Goal: Information Seeking & Learning: Understand process/instructions

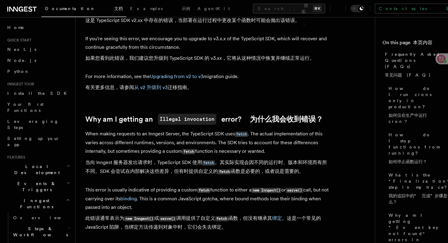
scroll to position [245, 0]
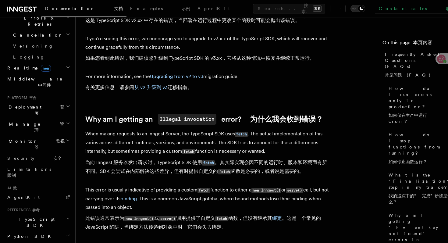
click at [37, 216] on span "TypeScript SDK" at bounding box center [35, 222] width 61 height 12
click at [38, 231] on link "Introduction 介绍" at bounding box center [41, 239] width 61 height 17
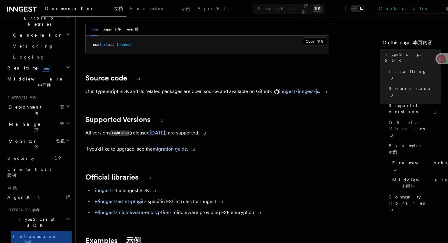
scroll to position [55, 0]
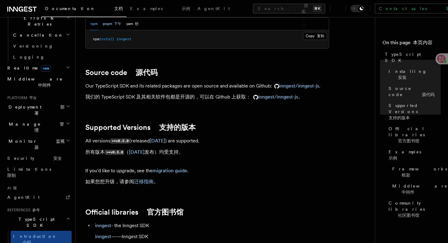
click at [113, 28] on button "pnpm 下午" at bounding box center [112, 24] width 19 height 13
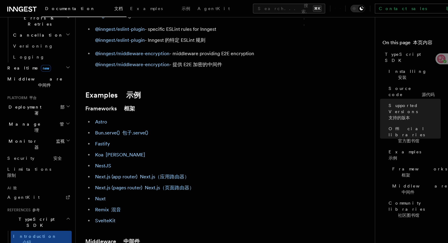
scroll to position [286, 0]
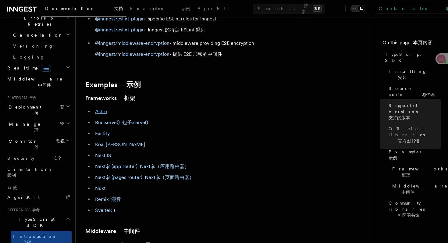
click at [102, 113] on link "Astro" at bounding box center [101, 112] width 12 height 6
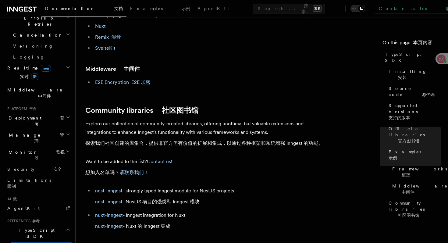
scroll to position [222, 0]
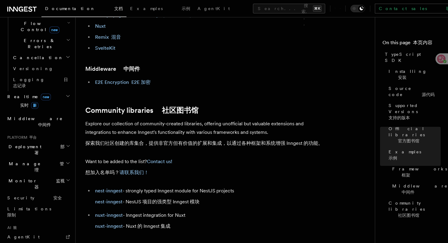
click at [49, 141] on h2 "Deployment 部署" at bounding box center [38, 149] width 67 height 17
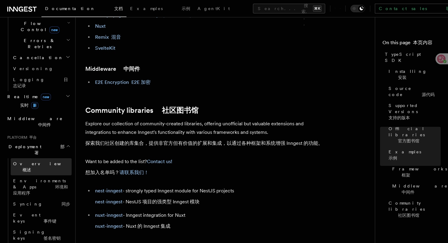
click at [44, 158] on link "Overview 概述" at bounding box center [41, 166] width 61 height 17
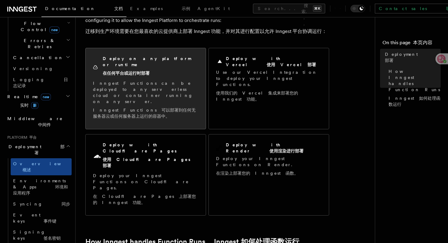
scroll to position [50, 0]
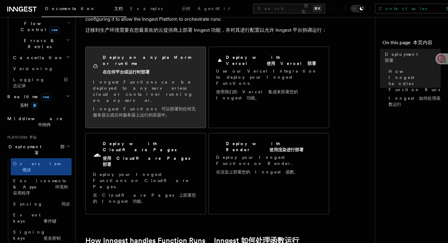
click at [170, 67] on div "Deploy on any platform or runtime 在任何平台或运行时部署" at bounding box center [146, 65] width 106 height 23
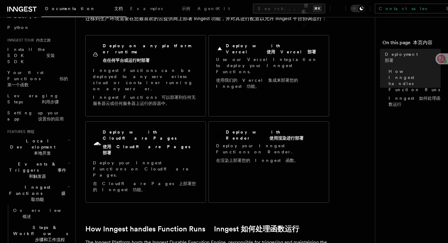
scroll to position [60, 0]
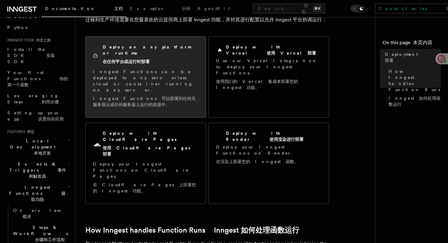
click at [172, 74] on p "Inngest Functions can be deployed to any serverless cloud or container running …" at bounding box center [146, 89] width 106 height 41
click at [146, 75] on p "Inngest Functions can be deployed to any serverless cloud or container running …" at bounding box center [146, 89] width 106 height 41
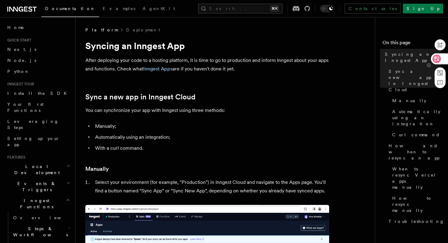
click at [439, 60] on icon at bounding box center [437, 58] width 5 height 5
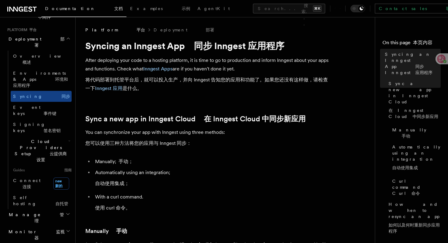
scroll to position [408, 0]
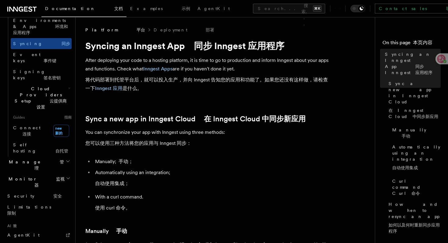
scroll to position [465, 0]
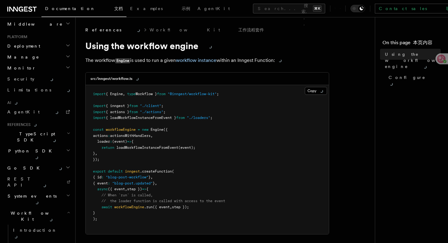
scroll to position [334, 0]
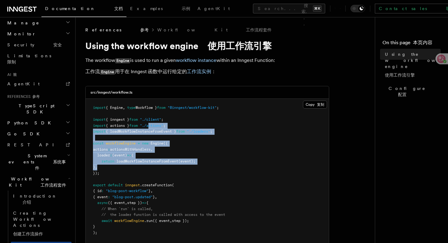
drag, startPoint x: 154, startPoint y: 124, endPoint x: 168, endPoint y: 164, distance: 42.3
click at [168, 165] on pre "import { Engine , type Workflow } from "@inngest/workflow-kit" ; import { innge…" at bounding box center [207, 173] width 243 height 149
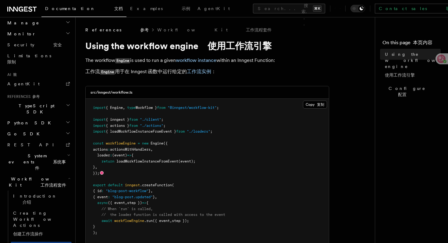
click at [166, 188] on pre "import { Engine , type Workflow } from "@inngest/workflow-kit" ; import { innge…" at bounding box center [207, 173] width 243 height 149
drag, startPoint x: 118, startPoint y: 194, endPoint x: 157, endPoint y: 206, distance: 40.2
click at [157, 206] on pre "import { Engine , type Workflow } from "@inngest/workflow-kit" ; import { innge…" at bounding box center [207, 173] width 243 height 149
click at [156, 161] on span "loadWorkflowInstanceFromEvent" at bounding box center [148, 161] width 62 height 4
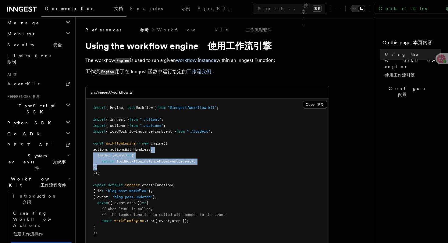
drag, startPoint x: 150, startPoint y: 169, endPoint x: 159, endPoint y: 148, distance: 23.1
click at [159, 148] on pre "import { Engine , type Workflow } from "@inngest/workflow-kit" ; import { innge…" at bounding box center [207, 173] width 243 height 149
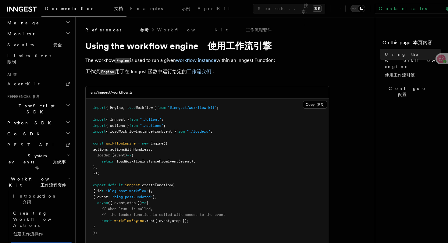
click at [203, 193] on pre "import { Engine , type Workflow } from "@inngest/workflow-kit" ; import { innge…" at bounding box center [207, 173] width 243 height 149
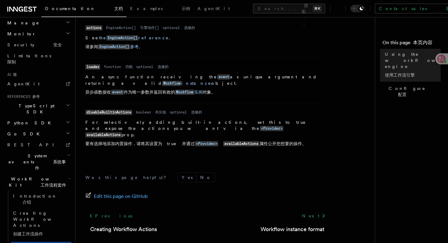
scroll to position [279, 0]
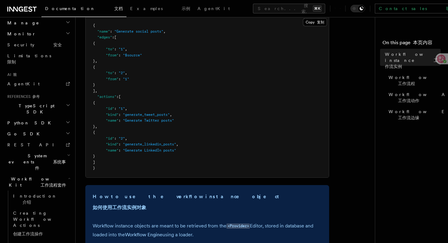
scroll to position [110, 0]
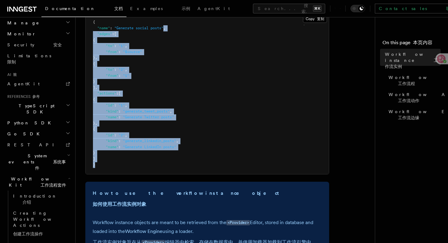
drag, startPoint x: 155, startPoint y: 167, endPoint x: 166, endPoint y: 30, distance: 137.1
click at [166, 29] on pre "{ "name" : "Generate social posts" , "edges" : [ { "to" : "1" , "from" : "$sour…" at bounding box center [207, 93] width 243 height 161
click at [150, 121] on pre "{ "name" : "Generate social posts" , "edges" : [ { "to" : "1" , "from" : "$sour…" at bounding box center [207, 93] width 243 height 161
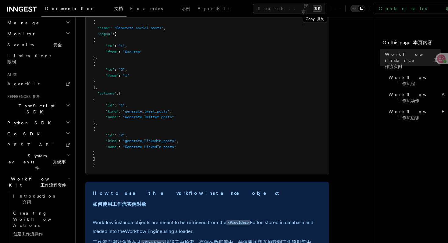
drag, startPoint x: 132, startPoint y: 152, endPoint x: 131, endPoint y: 96, distance: 55.9
click at [131, 96] on pre "{ "name" : "Generate social posts" , "edges" : [ { "to" : "1" , "from" : "$sour…" at bounding box center [207, 93] width 243 height 161
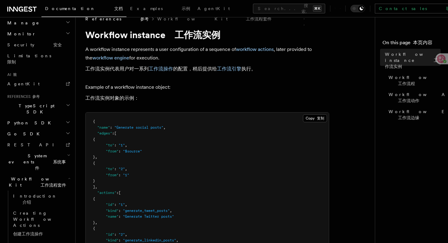
scroll to position [0, 0]
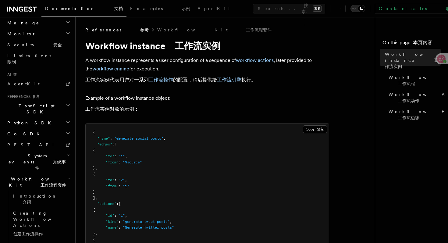
click at [106, 192] on pre "{ "name" : "Generate social posts" , "edges" : [ { "to" : "1" , "from" : "$sour…" at bounding box center [207, 204] width 243 height 161
drag, startPoint x: 103, startPoint y: 193, endPoint x: 98, endPoint y: 144, distance: 48.8
click at [98, 144] on code "{ "name" : "Generate social posts" , "edges" : [ { "to" : "1" , "from" : "$sour…" at bounding box center [135, 203] width 85 height 147
click at [157, 193] on pre "{ "name" : "Generate social posts" , "edges" : [ { "to" : "1" , "from" : "$sour…" at bounding box center [207, 204] width 243 height 161
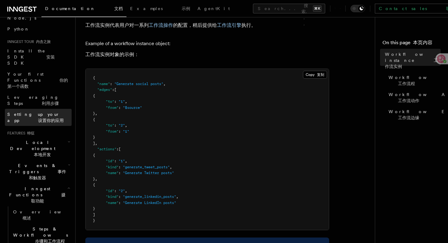
scroll to position [43, 0]
click at [68, 139] on icon "button" at bounding box center [69, 141] width 3 height 5
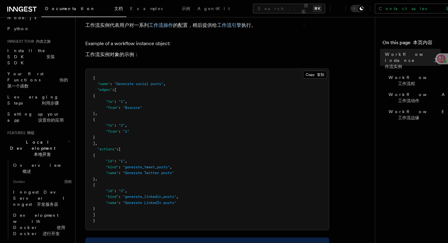
click at [68, 139] on icon "button" at bounding box center [69, 141] width 3 height 5
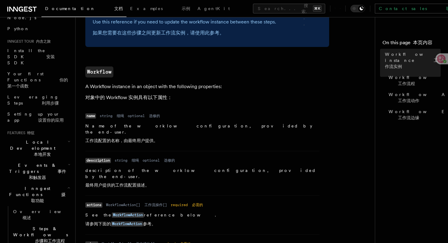
scroll to position [350, 0]
click at [302, 6] on font "搜索..." at bounding box center [306, 14] width 9 height 23
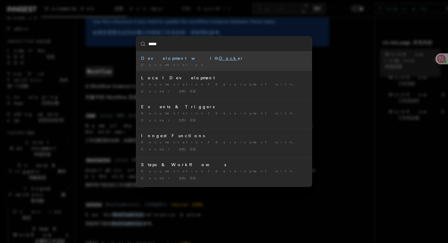
type input "******"
click at [240, 63] on div "Documentation /" at bounding box center [224, 65] width 166 height 5
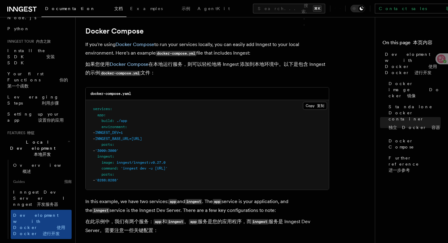
scroll to position [613, 0]
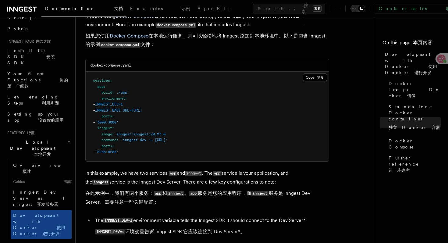
drag, startPoint x: 183, startPoint y: 150, endPoint x: 184, endPoint y: 141, distance: 8.9
click at [184, 141] on pre "services : app : build : ./app environment : - INNGEST_DEV=1 - INNGEST_BASE_URL…" at bounding box center [207, 117] width 243 height 90
click at [170, 104] on pre "services : app : build : ./app environment : - INNGEST_DEV=1 - INNGEST_BASE_URL…" at bounding box center [207, 117] width 243 height 90
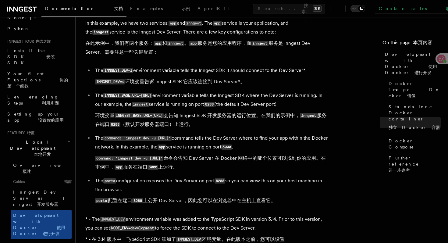
scroll to position [763, 0]
drag, startPoint x: 165, startPoint y: 142, endPoint x: 211, endPoint y: 145, distance: 46.1
click at [212, 145] on li "The command: 'inngest dev -u http://app:3000/api/inngest' command tells the Dev…" at bounding box center [211, 154] width 236 height 40
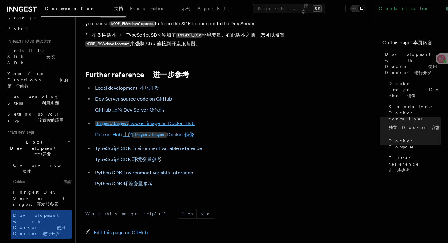
scroll to position [967, 0]
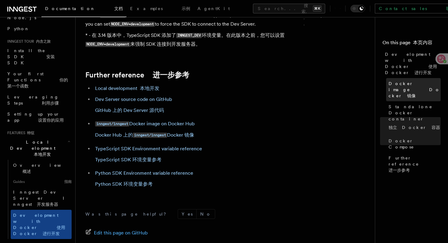
click at [427, 81] on span "Docker image Docker 镜像" at bounding box center [415, 90] width 52 height 18
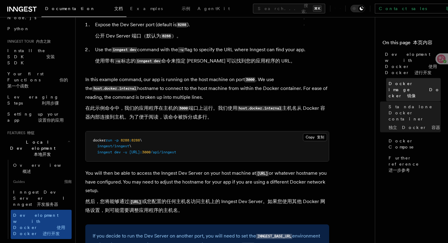
scroll to position [115, 0]
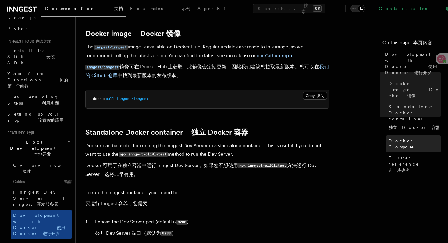
click at [409, 138] on span "Docker Compose" at bounding box center [415, 144] width 52 height 12
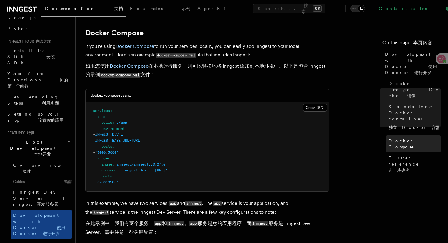
scroll to position [584, 0]
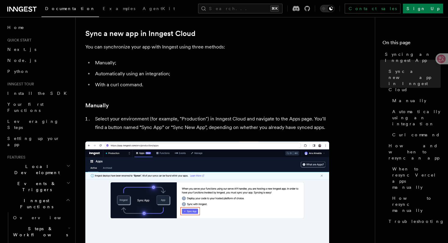
scroll to position [63, 0]
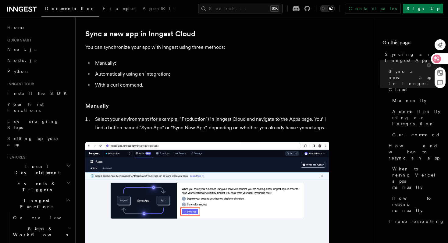
click at [438, 58] on icon at bounding box center [437, 59] width 9 height 9
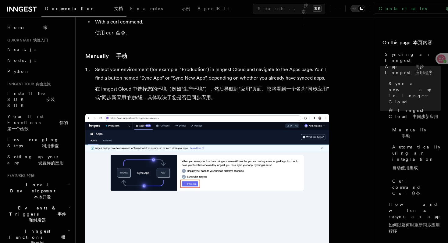
scroll to position [175, 0]
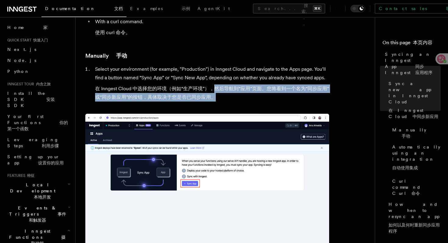
drag, startPoint x: 214, startPoint y: 86, endPoint x: 248, endPoint y: 95, distance: 35.1
click at [248, 95] on font "在 Inngest Cloud 中选择您的环境（例如“生产环境”），然后导航到“应用”页面。您将看到一个名为“同步应用”或“同步新应用”的按钮，具体取决于您是…" at bounding box center [212, 92] width 234 height 17
click at [240, 90] on font "在 Inngest Cloud 中选择您的环境（例如“生产环境”），然后导航到“应用”页面。您将看到一个名为“同步应用”或“同步新应用”的按钮，具体取决于您是…" at bounding box center [212, 93] width 234 height 14
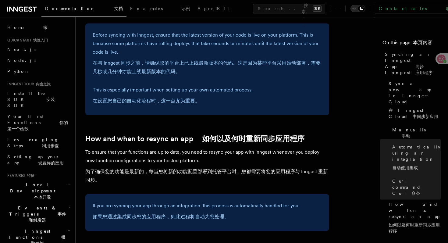
scroll to position [1146, 0]
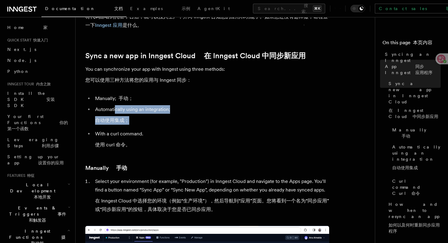
drag, startPoint x: 116, startPoint y: 111, endPoint x: 137, endPoint y: 119, distance: 22.2
click at [137, 119] on li "Automatically using an integration; 自动使用集成；" at bounding box center [211, 116] width 236 height 22
drag, startPoint x: 118, startPoint y: 141, endPoint x: 129, endPoint y: 144, distance: 11.3
click at [129, 144] on font "使用 curl 命令。" at bounding box center [112, 145] width 35 height 9
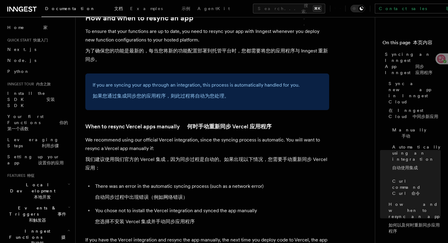
scroll to position [1269, 0]
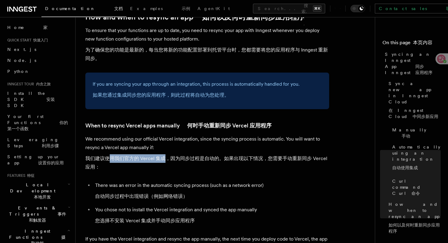
drag, startPoint x: 110, startPoint y: 147, endPoint x: 162, endPoint y: 148, distance: 51.9
click at [163, 156] on font "我们建议使用我们官方的 Vercel 集成，因为同步过程是自动的。如果出现以下情况，您需要手动重新同步 Vercel 应用：" at bounding box center [206, 163] width 242 height 14
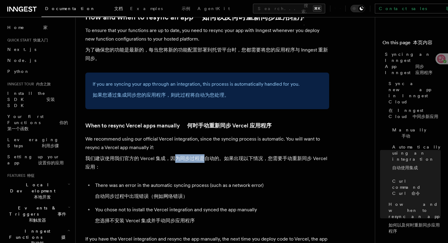
drag, startPoint x: 173, startPoint y: 146, endPoint x: 203, endPoint y: 146, distance: 29.9
click at [204, 156] on font "我们建议使用我们官方的 Vercel 集成，因为同步过程是自动的。如果出现以下情况，您需要手动重新同步 Vercel 应用：" at bounding box center [206, 163] width 242 height 14
drag, startPoint x: 228, startPoint y: 146, endPoint x: 260, endPoint y: 146, distance: 31.7
click at [261, 156] on font "我们建议使用我们官方的 Vercel 集成，因为同步过程是自动的。如果出现以下情况，您需要手动重新同步 Vercel 应用：" at bounding box center [206, 163] width 242 height 14
drag, startPoint x: 279, startPoint y: 148, endPoint x: 307, endPoint y: 148, distance: 27.5
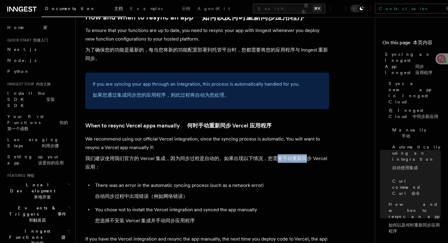
click at [307, 156] on font "我们建议使用我们官方的 Vercel 集成，因为同步过程是自动的。如果出现以下情况，您需要手动重新同步 Vercel 应用：" at bounding box center [206, 163] width 242 height 14
drag, startPoint x: 133, startPoint y: 183, endPoint x: 177, endPoint y: 183, distance: 43.9
click at [177, 193] on font "自动同步过程中出现错误（例如网络错误）" at bounding box center [141, 196] width 93 height 6
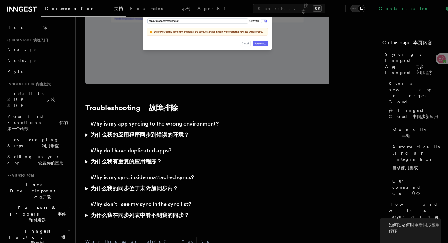
scroll to position [2114, 0]
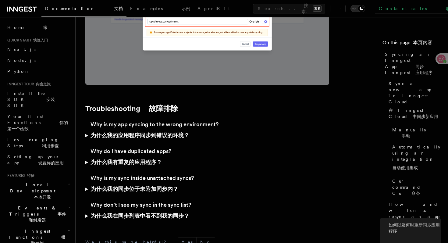
click at [151, 132] on font "为什么我的应用程序同步到错误的环境？" at bounding box center [140, 135] width 99 height 6
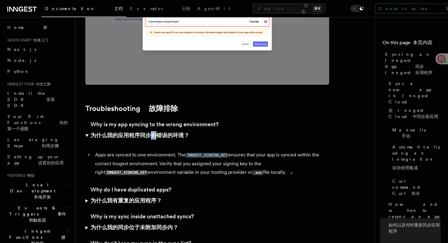
click at [151, 132] on font "为什么我的应用程序同步到错误的环境？" at bounding box center [140, 135] width 99 height 6
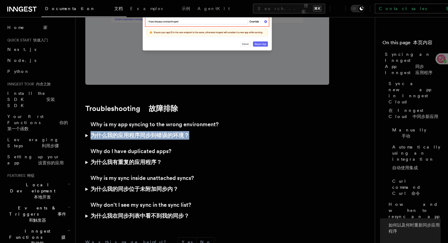
click at [151, 132] on font "为什么我的应用程序同步到错误的环境？" at bounding box center [140, 135] width 99 height 6
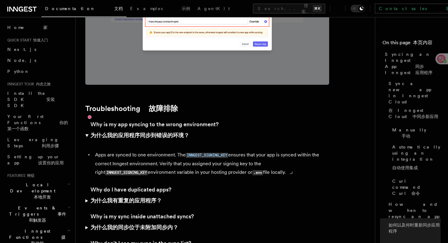
click at [151, 132] on font "为什么我的应用程序同步到错误的环境？" at bounding box center [140, 135] width 99 height 6
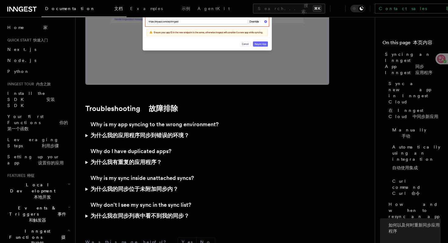
click at [133, 159] on font "为什么我有重复的应用程序？" at bounding box center [126, 162] width 71 height 6
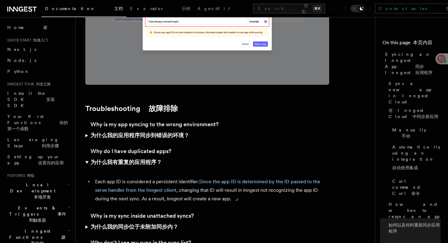
click at [133, 159] on font "为什么我有重复的应用程序？" at bounding box center [126, 162] width 71 height 6
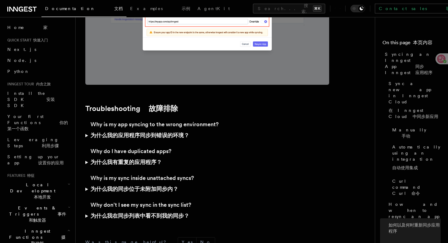
click at [127, 186] on font "为什么我的同步位于未附加同步内？" at bounding box center [135, 189] width 88 height 6
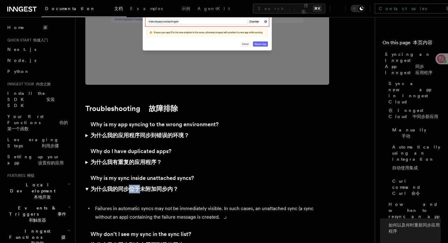
click at [127, 186] on font "为什么我的同步位于未附加同步内？" at bounding box center [135, 189] width 88 height 6
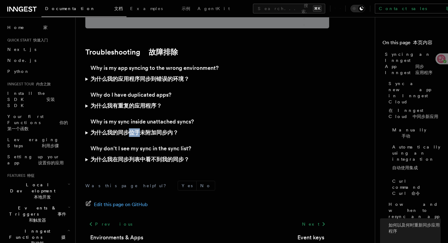
scroll to position [2175, 0]
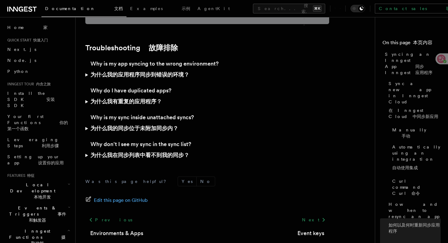
click at [129, 152] on font "为什么我在同步列表中看不到我的同步？" at bounding box center [140, 155] width 99 height 6
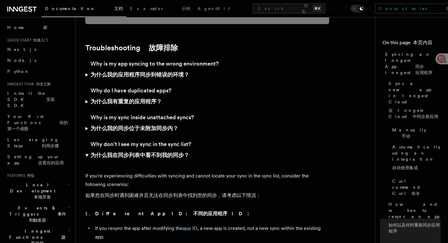
scroll to position [2181, 0]
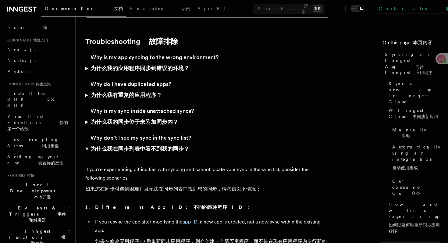
click at [127, 146] on font "为什么我在同步列表中看不到我的同步？" at bounding box center [140, 149] width 99 height 6
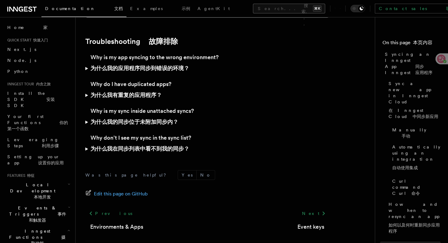
click at [253, 7] on button "Search... 搜索... ⌘K" at bounding box center [289, 9] width 72 height 10
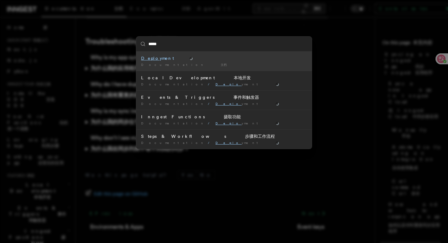
type input "******"
click at [205, 66] on div "Documentation /" at bounding box center [224, 65] width 166 height 5
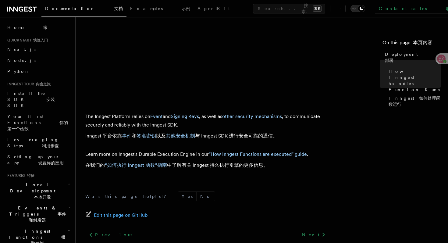
scroll to position [378, 0]
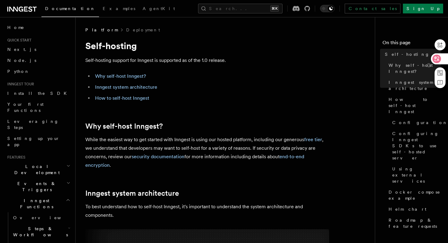
click at [442, 60] on div at bounding box center [439, 58] width 16 height 11
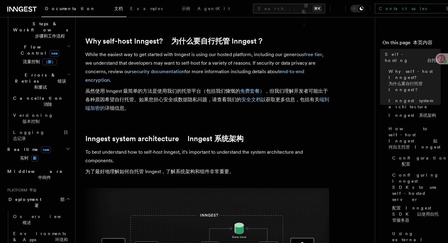
scroll to position [126, 0]
click at [254, 91] on link "免费套餐）" at bounding box center [252, 91] width 24 height 6
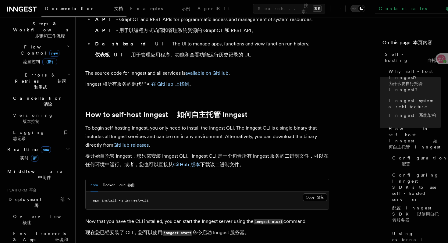
scroll to position [851, 0]
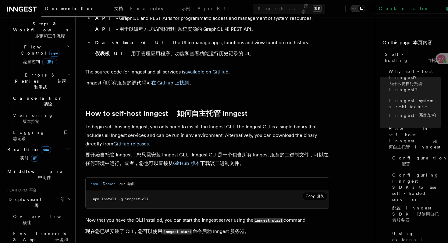
click at [113, 178] on button "Docker" at bounding box center [109, 184] width 12 height 13
click at [103, 178] on button "Docker" at bounding box center [109, 184] width 12 height 13
click at [92, 178] on button "npm" at bounding box center [94, 184] width 7 height 13
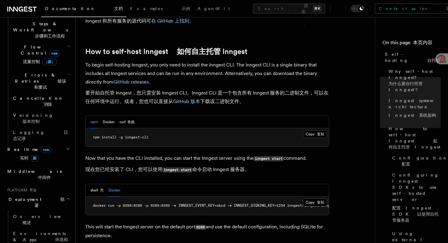
scroll to position [913, 0]
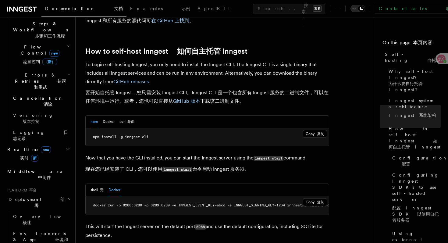
click at [177, 203] on span "docker run -p 8288:8288 -p 8289:8289 -e INNGEST_EVENT_KEY=abcd -e INNGEST_SIGNI…" at bounding box center [221, 205] width 256 height 4
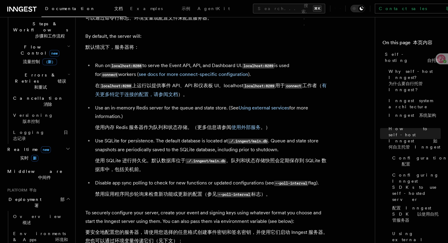
scroll to position [1172, 0]
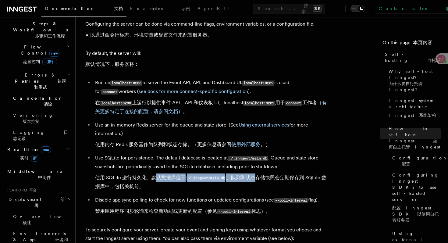
drag, startPoint x: 157, startPoint y: 159, endPoint x: 255, endPoint y: 163, distance: 97.7
click at [255, 175] on font "使用 SQLite 进行持久化。默认数据库位于 ./.inngest/main.db 。队列和状态存储快照会定期保存到 SQLite 数据库中，包括关机前。" at bounding box center [211, 182] width 232 height 15
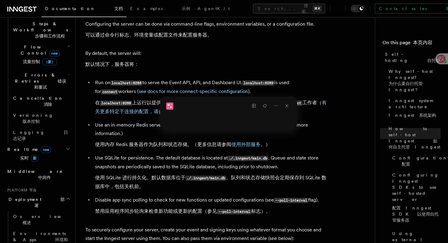
click at [208, 174] on font "使用 SQLite 进行持久化。默认数据库位于 ./.inngest/main.db 。队列和状态存储快照会定期保存到 SQLite 数据库中，包括关机前。" at bounding box center [212, 182] width 234 height 17
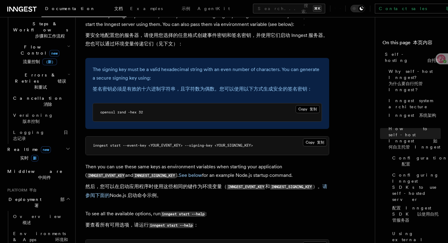
scroll to position [1388, 0]
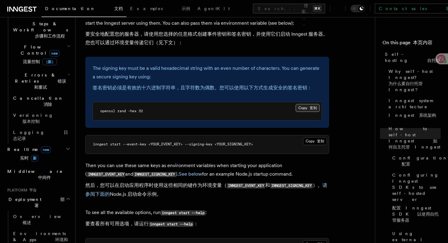
click at [305, 104] on button "Copy 复制 Copied 已复制" at bounding box center [308, 108] width 24 height 8
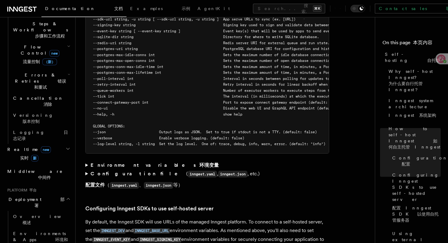
scroll to position [1700, 0]
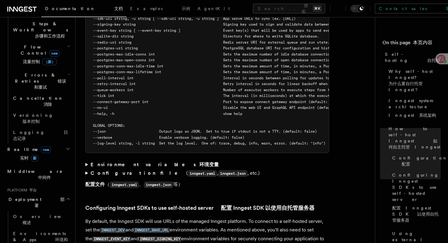
click at [86, 160] on summary "Environment variables 环境变量" at bounding box center [207, 164] width 244 height 9
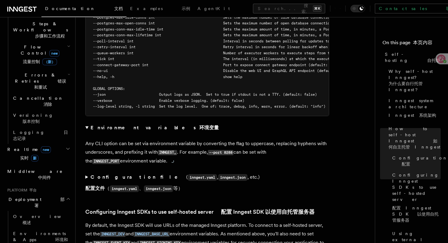
scroll to position [1740, 0]
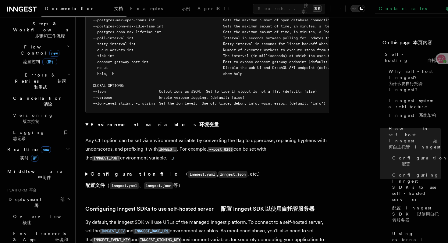
click at [88, 170] on summary "Configuration file ( inngest.yaml , inngest.json , etc.) 配置文件 （ inngest.yaml 、 …" at bounding box center [207, 181] width 244 height 23
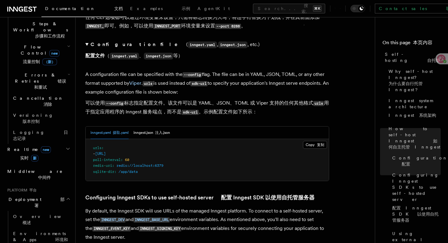
scroll to position [1893, 0]
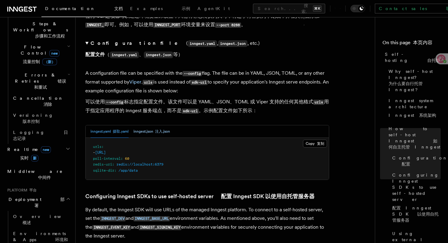
click at [149, 125] on button "inngest.json 注入.json" at bounding box center [152, 131] width 37 height 13
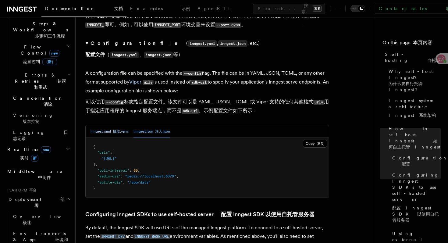
click at [113, 129] on font "摄取.yaml" at bounding box center [121, 131] width 16 height 4
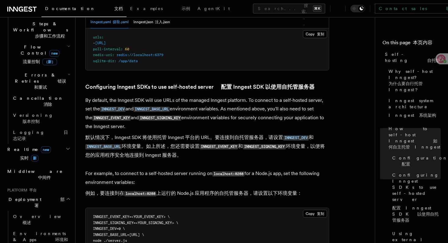
scroll to position [2003, 0]
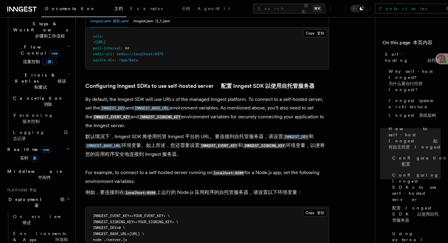
drag, startPoint x: 108, startPoint y: 125, endPoint x: 196, endPoint y: 141, distance: 89.4
click at [196, 142] on font "默认情况下，Inngest SDK 将使用托管 Inngest 平台的 URL。要连接到自托管服务器，请设置 INNGEST_DEV 和 INNGEST_BA…" at bounding box center [207, 145] width 244 height 26
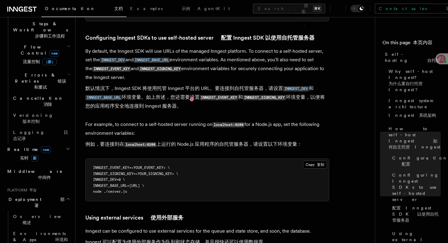
scroll to position [2052, 0]
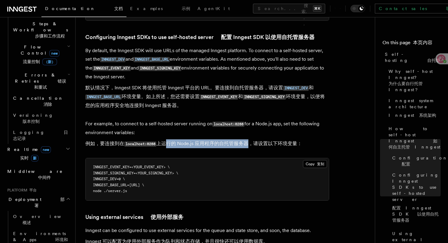
drag, startPoint x: 166, startPoint y: 133, endPoint x: 245, endPoint y: 134, distance: 79.0
click at [245, 141] on font "例如，要连接到在 localhost:8288 上运行的 Node.js 应用程序的自托管服务器，请设置以下环境变量：" at bounding box center [193, 144] width 217 height 6
click at [234, 141] on font "例如，要连接到在 localhost:8288 上运行的 Node.js 应用程序的自托管服务器，请设置以下环境变量：" at bounding box center [193, 144] width 217 height 6
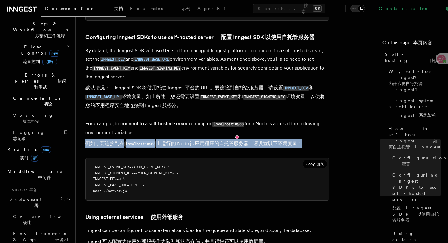
click at [234, 141] on font "例如，要连接到在 localhost:8288 上运行的 Node.js 应用程序的自托管服务器，请设置以下环境变量：" at bounding box center [193, 144] width 217 height 6
click at [267, 141] on font "例如，要连接到在 localhost:8288 上运行的 Node.js 应用程序的自托管服务器，请设置以下环境变量：" at bounding box center [193, 144] width 217 height 6
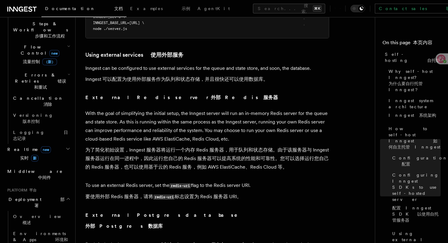
scroll to position [2217, 0]
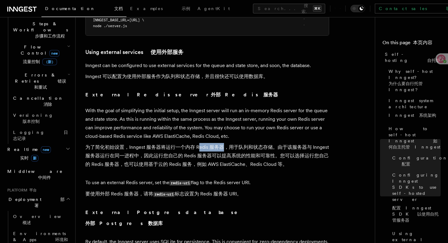
drag, startPoint x: 199, startPoint y: 134, endPoint x: 225, endPoint y: 134, distance: 25.6
click at [226, 144] on font "为了简化初始设置，Inngest 服务器将运行一个内存 Redis 服务器，用于队列和状态存储。由于该服务器与 Inngest 服务器运行在同一进程中，因此运…" at bounding box center [207, 155] width 244 height 23
drag, startPoint x: 236, startPoint y: 133, endPoint x: 264, endPoint y: 133, distance: 28.1
click at [264, 144] on font "为了简化初始设置，Inngest 服务器将运行一个内存 Redis 服务器，用于队列和状态存储。由于该服务器与 Inngest 服务器运行在同一进程中，因此运…" at bounding box center [207, 155] width 244 height 23
drag, startPoint x: 290, startPoint y: 135, endPoint x: 325, endPoint y: 135, distance: 35.1
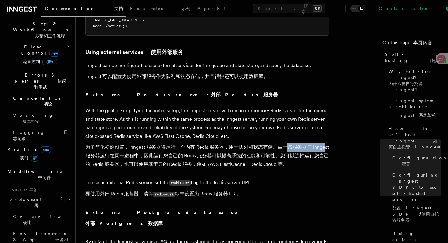
click at [325, 144] on font "为了简化初始设置，Inngest 服务器将运行一个内存 Redis 服务器，用于队列和状态存储。由于该服务器与 Inngest 服务器运行在同一进程中，因此运…" at bounding box center [207, 155] width 244 height 23
drag, startPoint x: 186, startPoint y: 144, endPoint x: 223, endPoint y: 144, distance: 36.6
click at [223, 144] on font "为了简化初始设置，Inngest 服务器将运行一个内存 Redis 服务器，用于队列和状态存储。由于该服务器与 Inngest 服务器运行在同一进程中，因此运…" at bounding box center [207, 155] width 244 height 23
drag, startPoint x: 232, startPoint y: 145, endPoint x: 265, endPoint y: 144, distance: 33.0
click at [265, 144] on font "为了简化初始设置，Inngest 服务器将运行一个内存 Redis 服务器，用于队列和状态存储。由于该服务器与 Inngest 服务器运行在同一进程中，因此运…" at bounding box center [207, 155] width 244 height 23
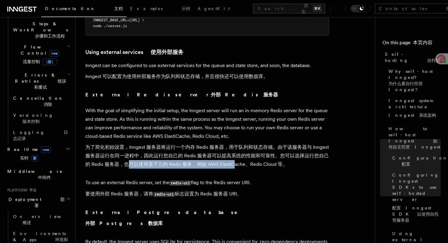
drag, startPoint x: 131, startPoint y: 151, endPoint x: 233, endPoint y: 156, distance: 102.0
click at [234, 156] on font "为了简化初始设置，Inngest 服务器将运行一个内存 Redis 服务器，用于队列和状态存储。由于该服务器与 Inngest 服务器运行在同一进程中，因此运…" at bounding box center [207, 156] width 244 height 26
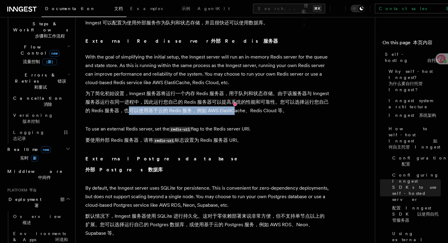
scroll to position [2271, 0]
drag, startPoint x: 175, startPoint y: 129, endPoint x: 249, endPoint y: 128, distance: 74.1
click at [250, 128] on p "To use an external Redis server, set the redis-uri flag to the Redis server URI…" at bounding box center [207, 135] width 244 height 23
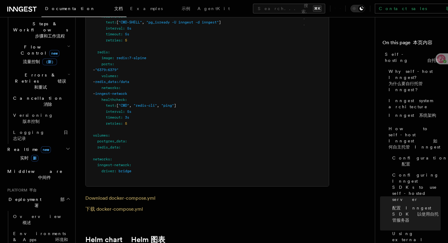
scroll to position [2792, 0]
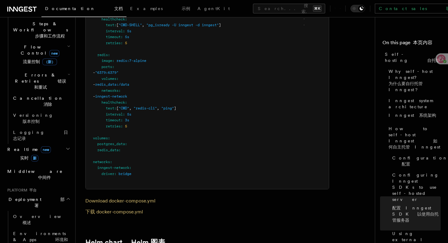
click at [72, 168] on icon "button" at bounding box center [72, 170] width 0 height 5
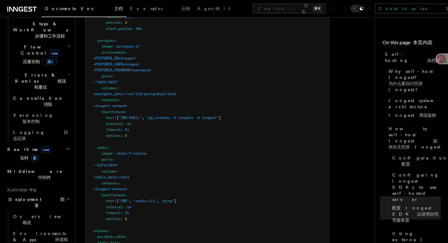
scroll to position [2701, 0]
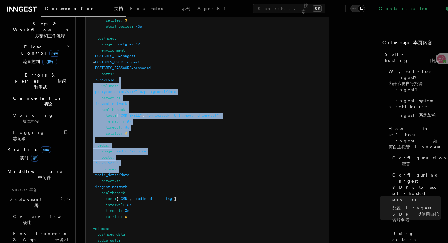
drag, startPoint x: 152, startPoint y: 159, endPoint x: 170, endPoint y: 66, distance: 94.9
click at [170, 66] on pre "services : inngest : image : inngest/inngest command : "inngest start" ports : …" at bounding box center [207, 77] width 243 height 405
click at [159, 156] on pre "services : inngest : image : inngest/inngest command : "inngest start" ports : …" at bounding box center [207, 77] width 243 height 405
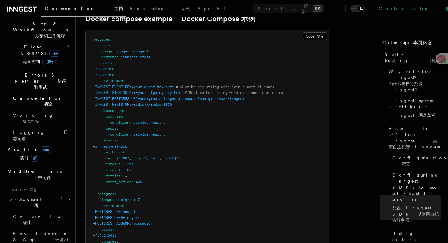
scroll to position [2360, 0]
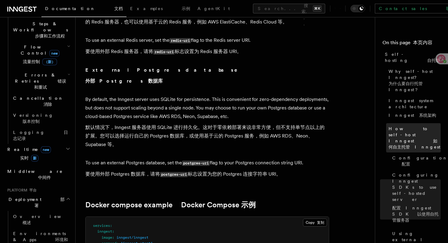
click at [416, 138] on font "如何自主托管 Inngest" at bounding box center [415, 143] width 52 height 11
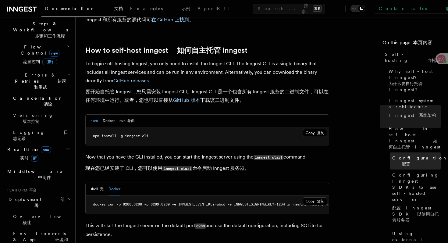
click at [414, 155] on span "Configuration 配置" at bounding box center [425, 161] width 65 height 12
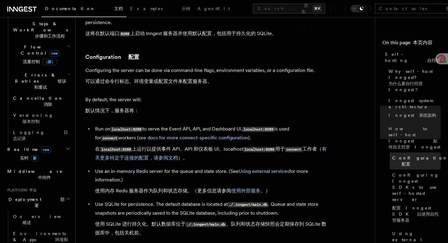
scroll to position [1133, 0]
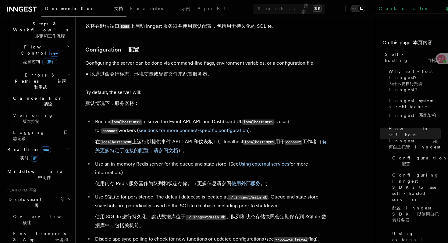
drag, startPoint x: 207, startPoint y: 134, endPoint x: 246, endPoint y: 132, distance: 39.1
click at [246, 138] on font "在 localhost:8288 上运行以提供事件 API、API 和仪表板 UI。localhost localhost:8289 用于 connect 工…" at bounding box center [212, 146] width 234 height 17
click at [233, 139] on font "在 localhost:8288 上运行以提供事件 API、API 和仪表板 UI。localhost localhost:8289 用于 connect 工…" at bounding box center [211, 146] width 232 height 15
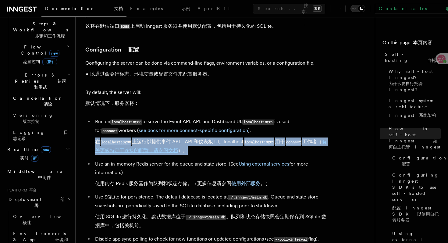
click at [233, 139] on font "在 localhost:8288 上运行以提供事件 API、API 和仪表板 UI。localhost localhost:8289 用于 connect 工…" at bounding box center [211, 146] width 232 height 15
click at [230, 138] on font "在 localhost:8288 上运行以提供事件 API、API 和仪表板 UI。localhost localhost:8289 用于 connect 工…" at bounding box center [212, 146] width 234 height 17
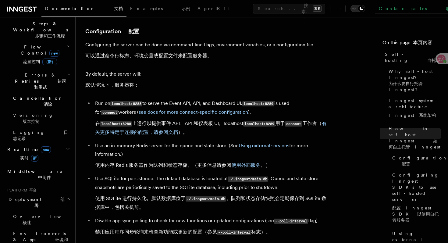
scroll to position [1152, 0]
drag, startPoint x: 138, startPoint y: 151, endPoint x: 218, endPoint y: 149, distance: 79.9
click at [218, 162] on font "使用内存 Redis 服务器作为队列和状态存储。（更多信息请参阅 使用外部服务 。）" at bounding box center [182, 165] width 175 height 6
click at [146, 195] on font "使用 SQLite 进行持久化。默认数据库位于 ./.inngest/main.db 。队列和状态存储快照会定期保存到 SQLite 数据库中，包括关机前。" at bounding box center [211, 202] width 232 height 15
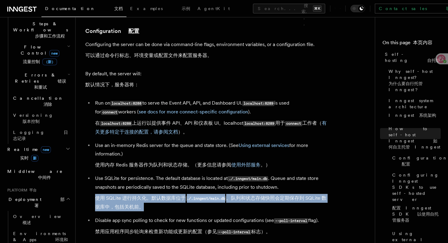
click at [146, 195] on font "使用 SQLite 进行持久化。默认数据库位于 ./.inngest/main.db 。队列和状态存储快照会定期保存到 SQLite 数据库中，包括关机前。" at bounding box center [211, 202] width 232 height 15
click at [176, 194] on font "使用 SQLite 进行持久化。默认数据库位于 ./.inngest/main.db 。队列和状态存储快照会定期保存到 SQLite 数据库中，包括关机前。" at bounding box center [212, 202] width 234 height 17
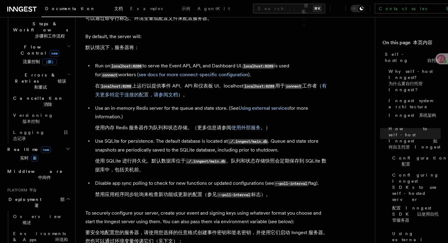
scroll to position [1190, 0]
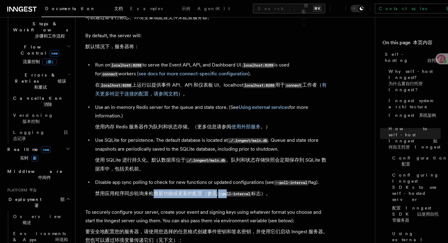
drag, startPoint x: 155, startPoint y: 179, endPoint x: 228, endPoint y: 184, distance: 73.7
click at [228, 189] on font "禁用应用程序同步轮询来检查新功能或更新的配置（参见 --poll-interval 标志）。" at bounding box center [183, 193] width 176 height 9
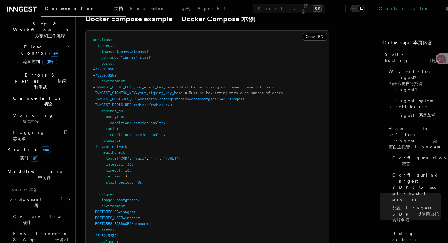
scroll to position [2547, 0]
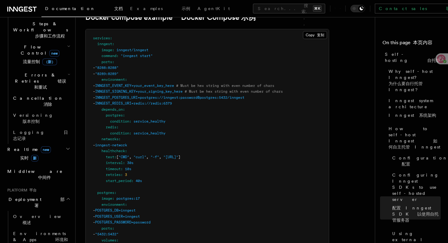
click at [138, 84] on span "INNGEST_EVENT_KEY=your_event_key_here" at bounding box center [134, 86] width 79 height 4
click at [175, 89] on span "INNGEST_SIGNING_KEY=your_signing_key_here" at bounding box center [139, 91] width 88 height 4
click at [136, 89] on span "INNGEST_SIGNING_KEY=your_signing_key_here" at bounding box center [139, 91] width 88 height 4
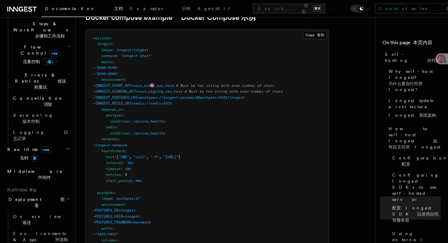
click at [192, 82] on pre "services : inngest : image : inngest/inngest command : "inngest start" ports : …" at bounding box center [207, 231] width 243 height 405
click at [172, 101] on span "INNGEST_REDIS_URI=redis://redis:6379" at bounding box center [133, 103] width 77 height 4
click at [197, 95] on span "INNGEST_POSTGRES_URI=postgres://inngest:password@postgres:5432/inngest" at bounding box center [169, 97] width 149 height 4
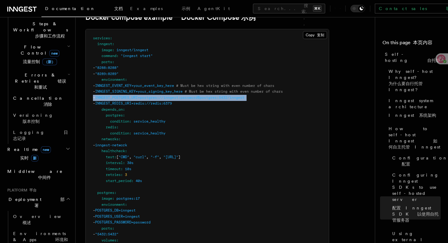
click at [197, 95] on span "INNGEST_POSTGRES_URI=postgres://inngest:password@postgres:5432/inngest" at bounding box center [169, 97] width 149 height 4
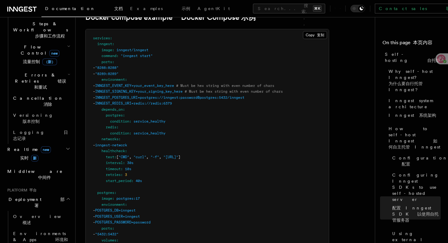
click at [197, 123] on pre "services : inngest : image : inngest/inngest command : "inngest start" ports : …" at bounding box center [207, 231] width 243 height 405
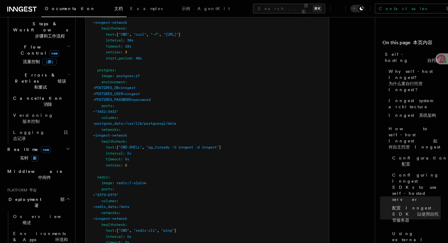
scroll to position [2670, 0]
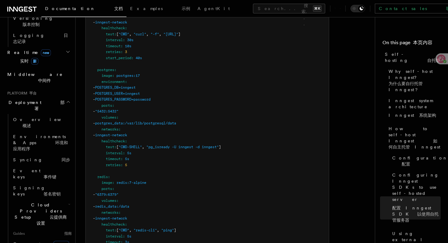
scroll to position [351, 0]
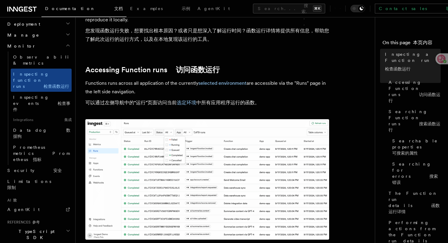
scroll to position [58, 0]
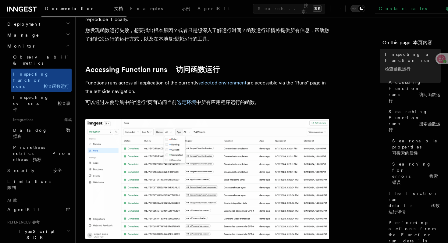
click at [144, 176] on img at bounding box center [207, 179] width 244 height 120
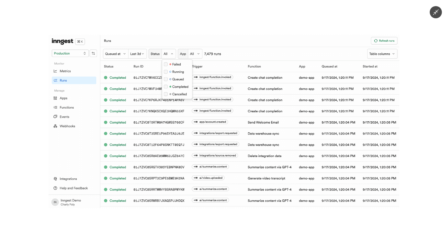
click at [144, 176] on img at bounding box center [224, 121] width 351 height 173
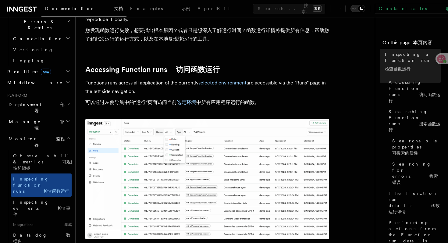
scroll to position [238, 0]
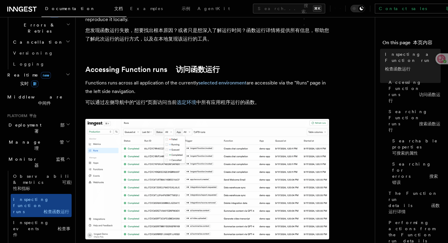
click at [68, 156] on icon "button" at bounding box center [68, 158] width 5 height 5
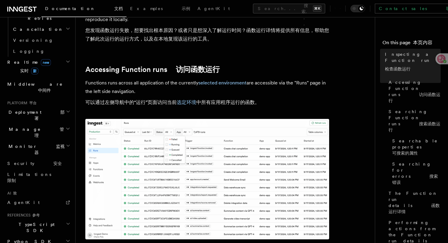
scroll to position [256, 0]
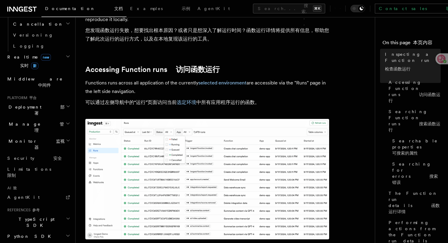
click at [66, 216] on icon "button" at bounding box center [68, 218] width 5 height 5
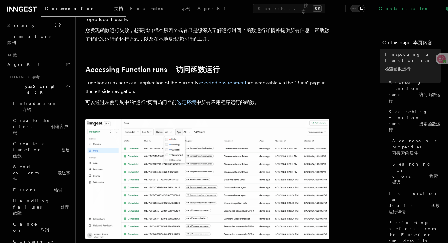
scroll to position [415, 0]
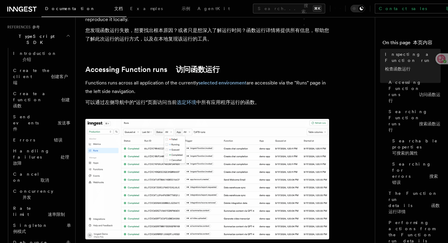
scroll to position [440, 0]
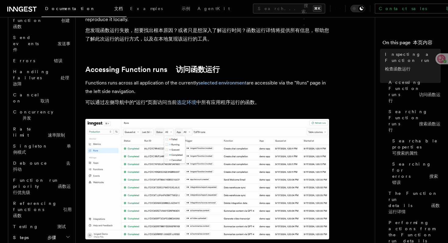
scroll to position [519, 0]
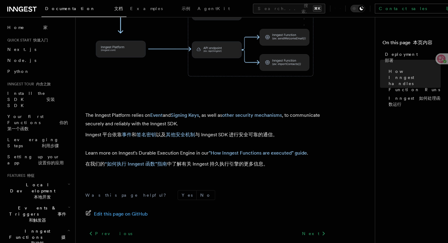
scroll to position [15, 0]
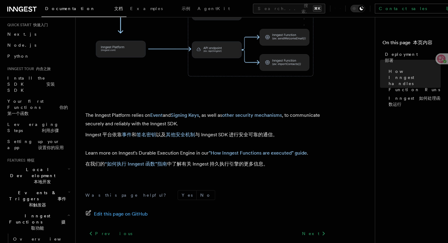
click at [51, 179] on font "本地开发" at bounding box center [42, 181] width 17 height 5
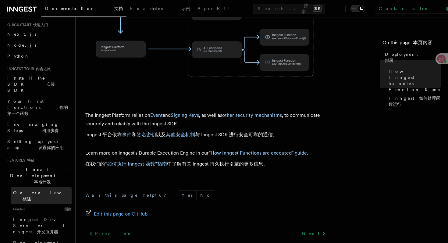
click at [49, 187] on link "Overview 概述" at bounding box center [41, 195] width 61 height 17
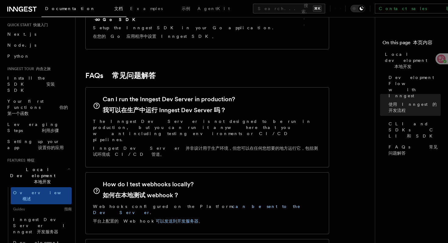
scroll to position [1150, 0]
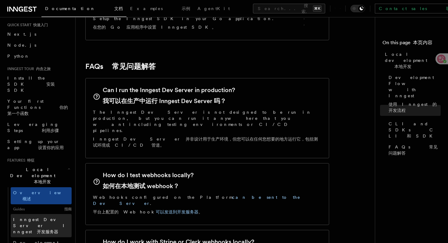
click at [50, 223] on font at bounding box center [53, 225] width 19 height 5
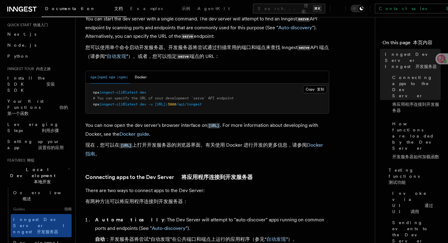
scroll to position [304, 0]
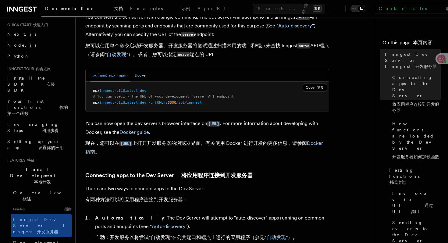
click at [144, 79] on button "Docker" at bounding box center [141, 75] width 12 height 13
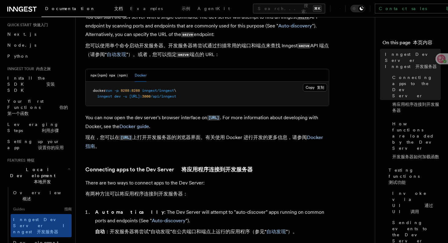
click at [128, 92] on span "8288" at bounding box center [125, 90] width 9 height 4
click at [151, 98] on span "3000" at bounding box center [146, 96] width 9 height 4
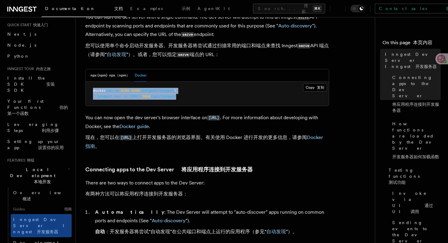
drag, startPoint x: 233, startPoint y: 99, endPoint x: 89, endPoint y: 92, distance: 144.1
click at [89, 92] on pre "docker run -p 8288 : 8288 inngest/inngest \ inngest dev -u [URL]: 3000 /api/inn…" at bounding box center [207, 94] width 243 height 24
copy code "docker run -p 8288 : 8288 inngest/inngest \ inngest dev -u [URL]: 3000 /api/inn…"
